Goal: Transaction & Acquisition: Purchase product/service

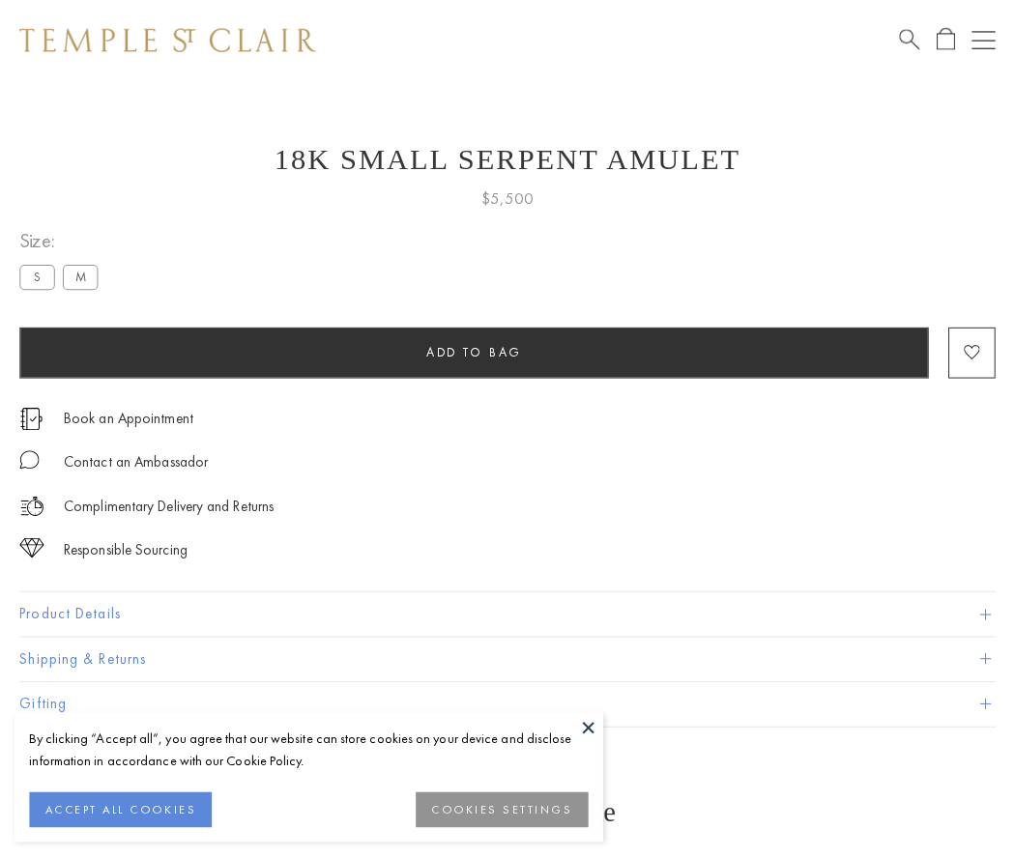
scroll to position [77, 0]
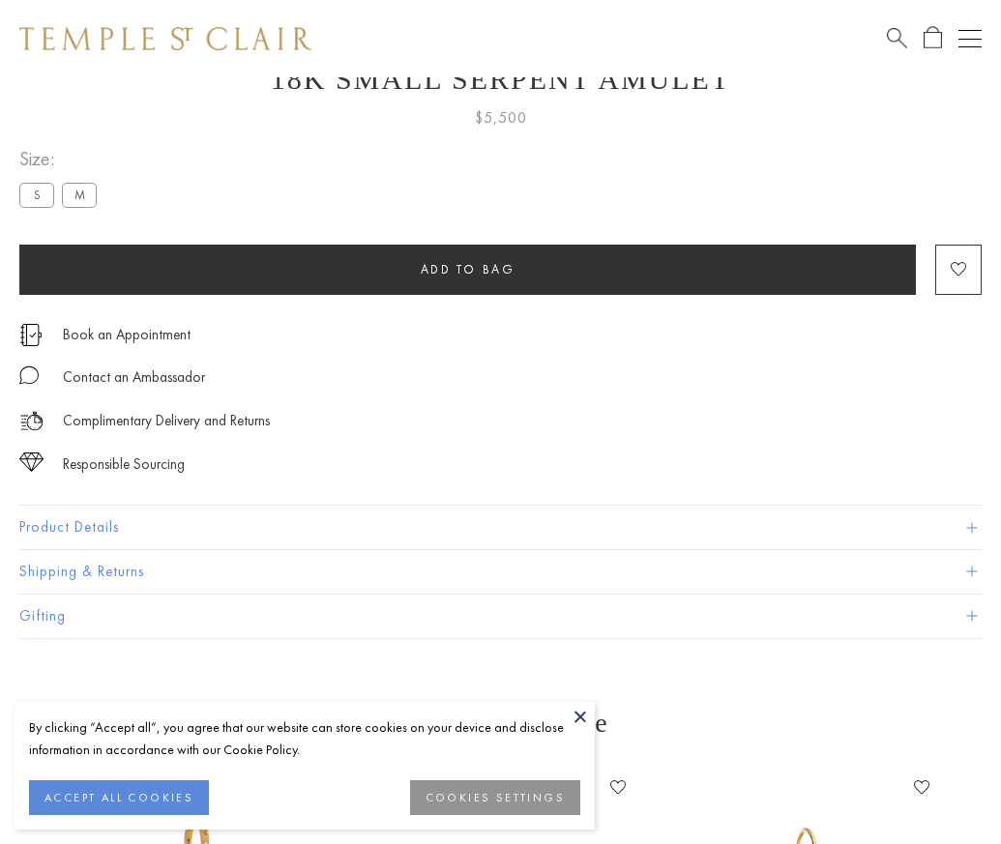
click at [467, 269] on span "Add to bag" at bounding box center [468, 269] width 95 height 16
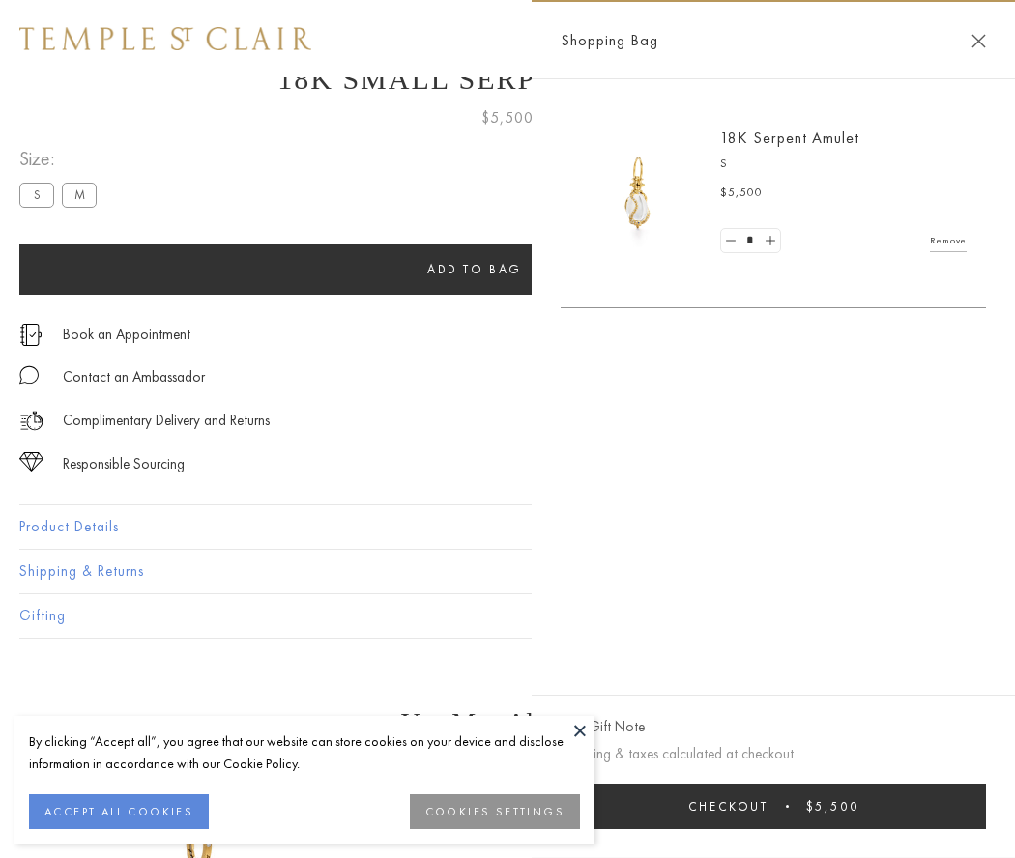
click at [778, 806] on button "Checkout $5,500" at bounding box center [773, 806] width 425 height 45
